Goal: Transaction & Acquisition: Purchase product/service

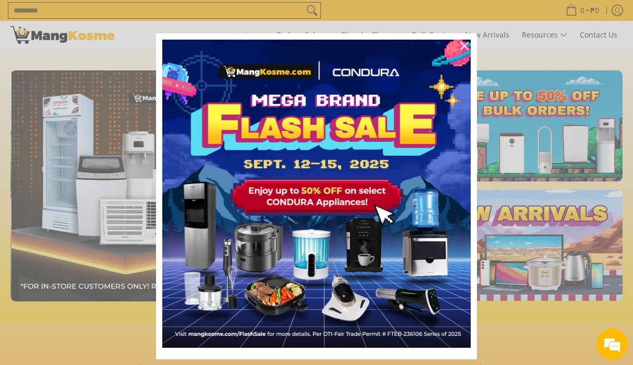
scroll to position [0, 811]
click at [464, 45] on icon "close icon" at bounding box center [464, 46] width 8 height 8
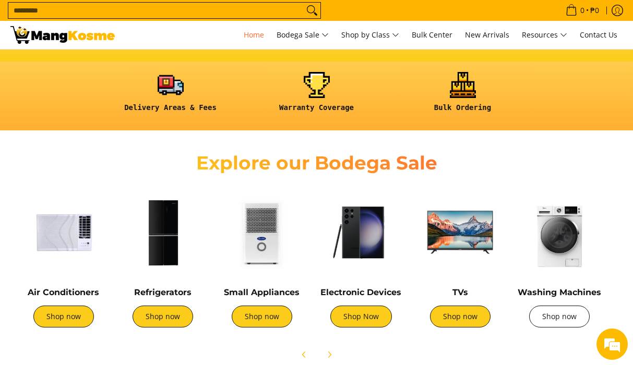
scroll to position [0, 1622]
drag, startPoint x: 543, startPoint y: 320, endPoint x: 534, endPoint y: 315, distance: 11.0
click at [542, 319] on link "Shop now" at bounding box center [559, 317] width 61 height 22
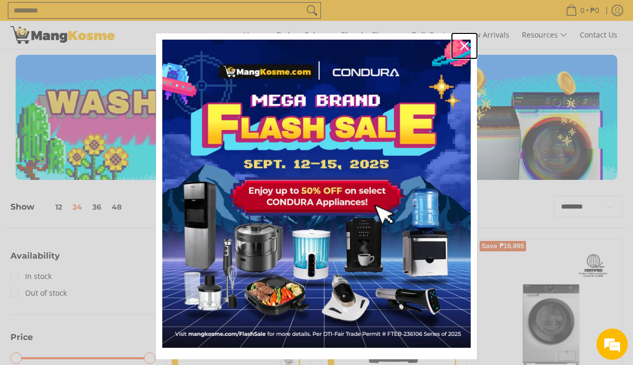
click at [462, 45] on icon "close icon" at bounding box center [464, 46] width 8 height 8
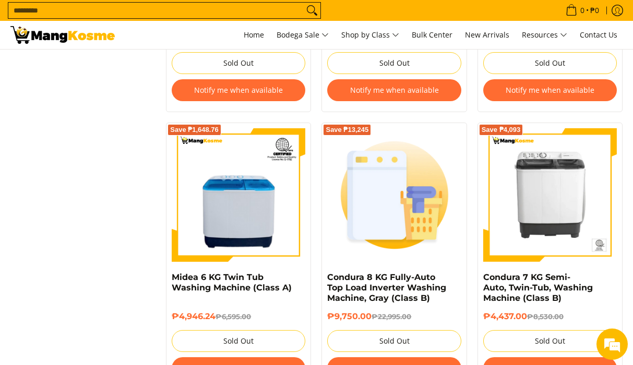
scroll to position [2192, 0]
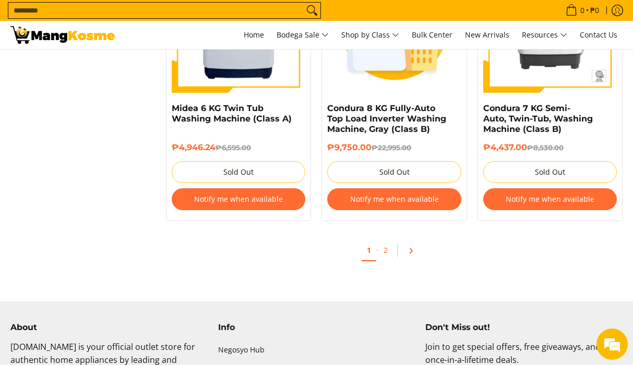
click at [412, 250] on icon "Pagination" at bounding box center [410, 250] width 7 height 7
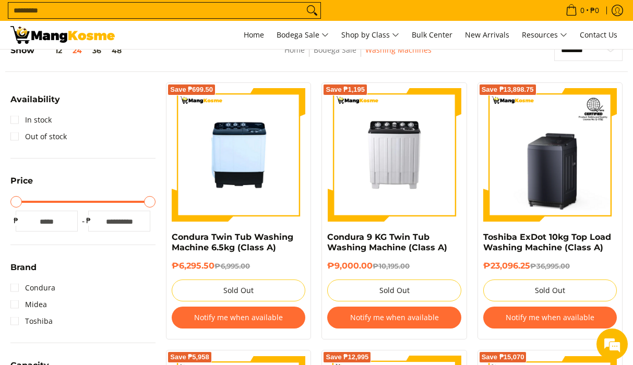
scroll to position [156, 0]
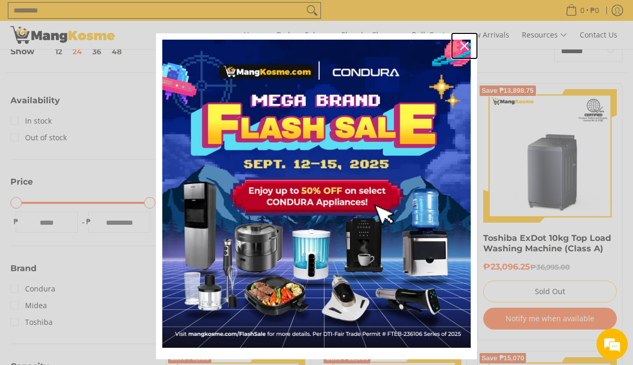
click at [459, 51] on div "Close" at bounding box center [464, 46] width 17 height 17
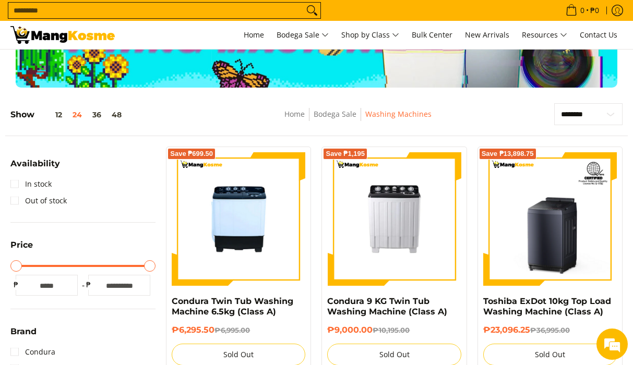
scroll to position [0, 0]
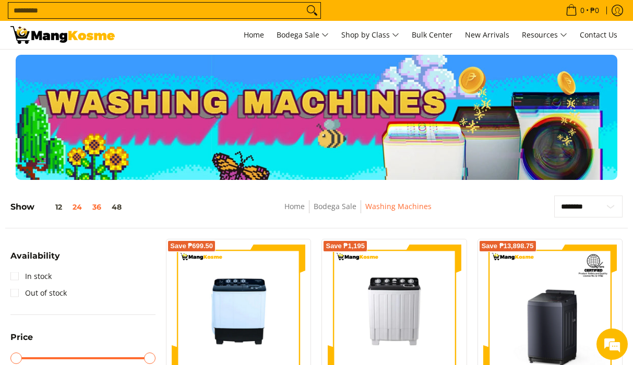
click at [95, 207] on button "36" at bounding box center [96, 207] width 19 height 8
click at [58, 208] on button "12" at bounding box center [50, 207] width 33 height 8
